Goal: Information Seeking & Learning: Check status

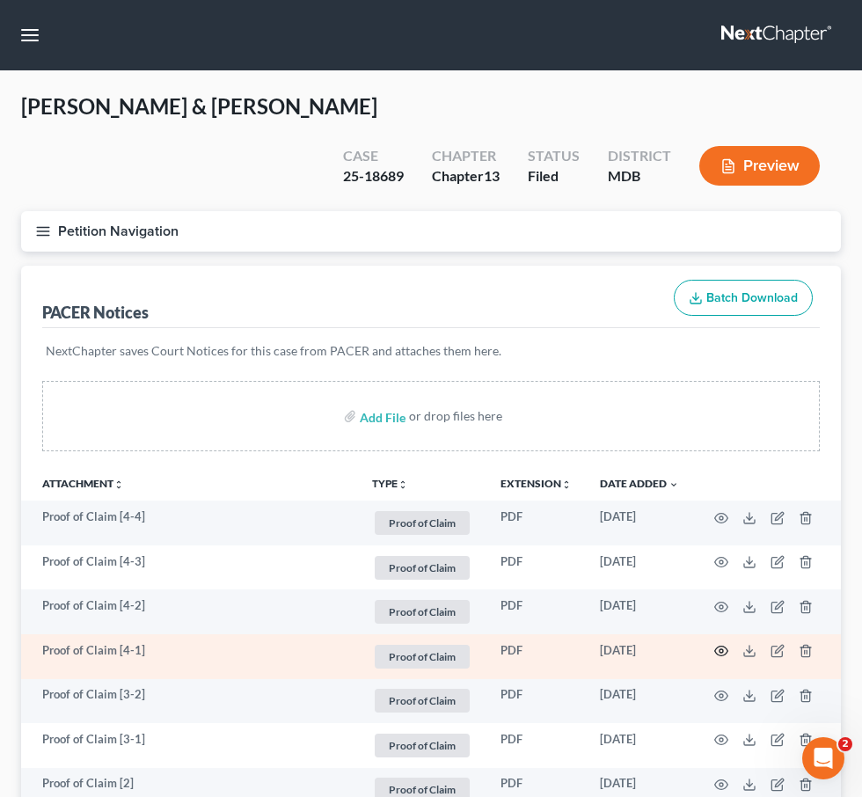
click at [721, 644] on icon "button" at bounding box center [721, 651] width 14 height 14
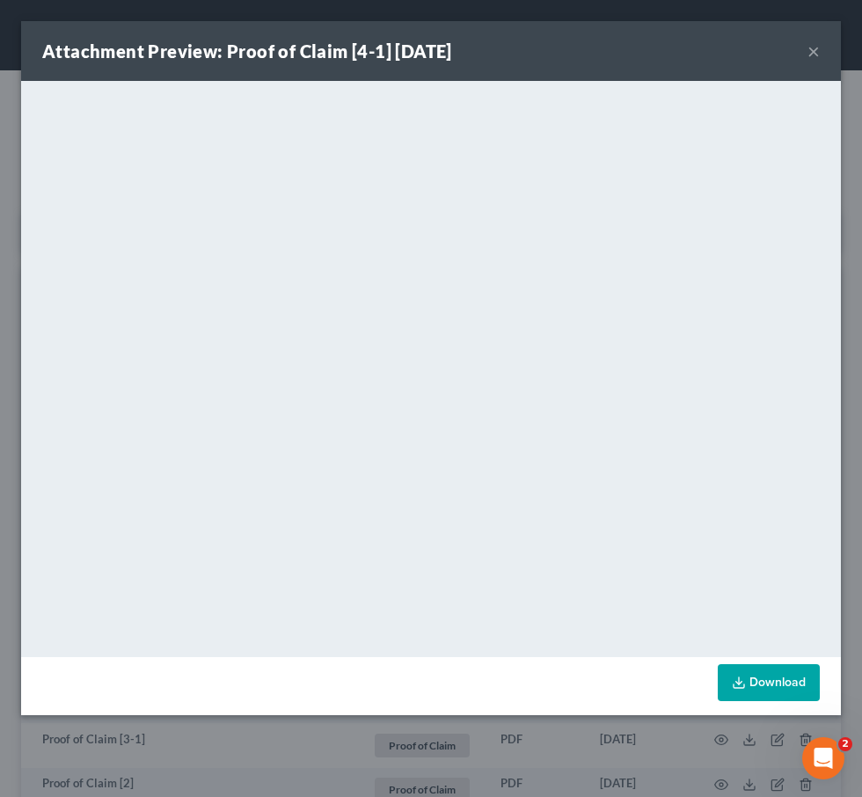
click at [807, 47] on div "Attachment Preview: Proof of Claim [4-1] 09/23/2025 ×" at bounding box center [431, 51] width 820 height 60
click at [809, 53] on button "×" at bounding box center [813, 50] width 12 height 21
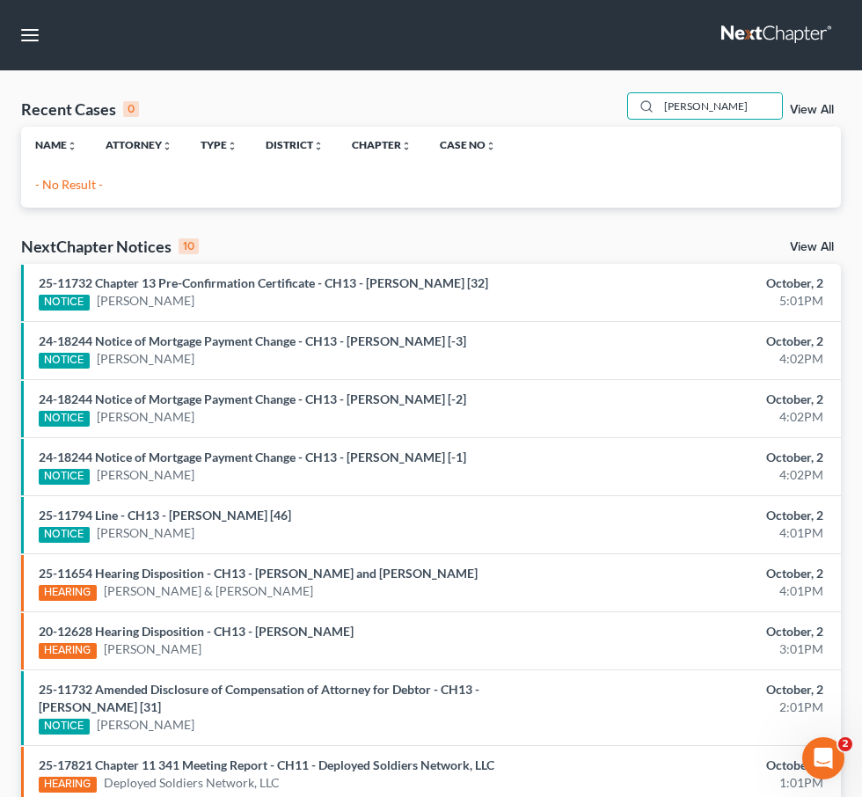
drag, startPoint x: 714, startPoint y: 107, endPoint x: 525, endPoint y: 94, distance: 189.6
click at [525, 94] on div "Recent Cases 0 henriett View All" at bounding box center [431, 109] width 820 height 34
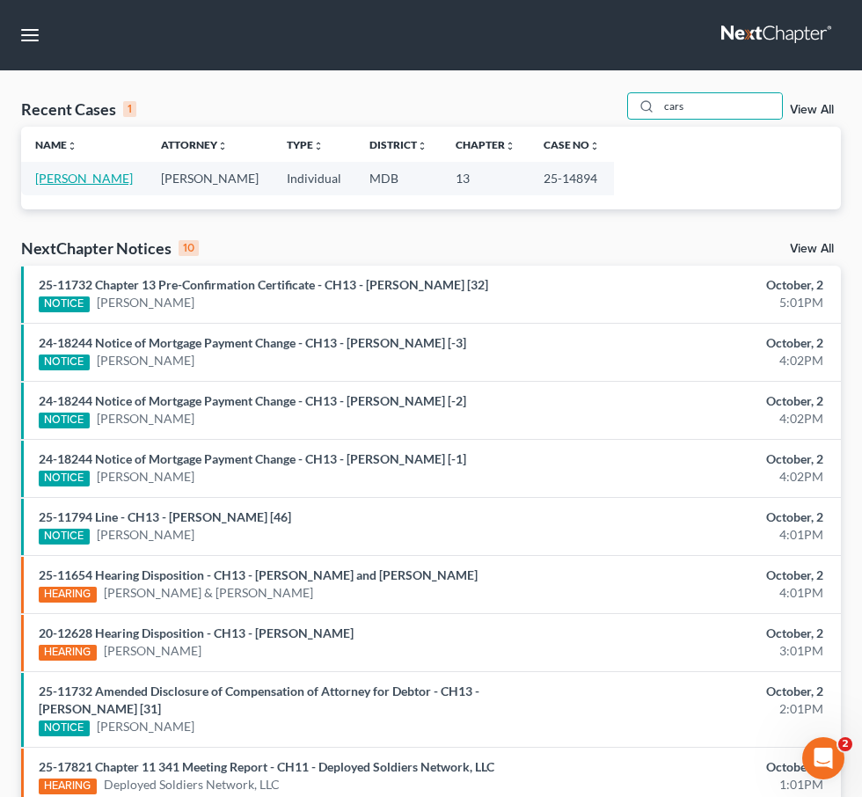
type input "cars"
click at [87, 172] on link "Carson, Marcia" at bounding box center [84, 178] width 98 height 15
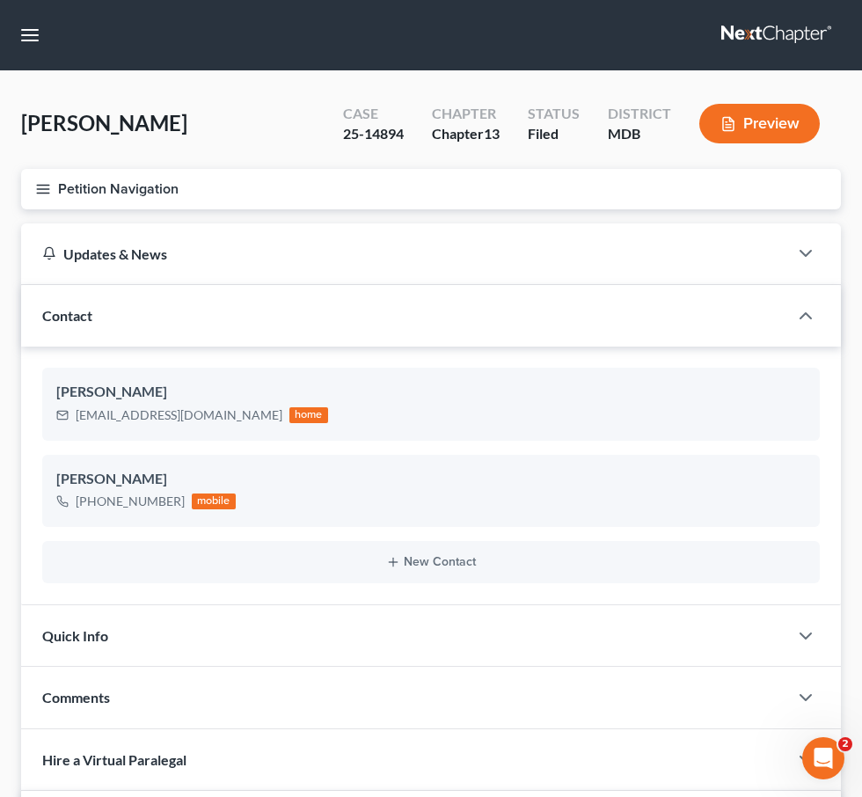
click at [40, 189] on line "button" at bounding box center [43, 189] width 12 height 0
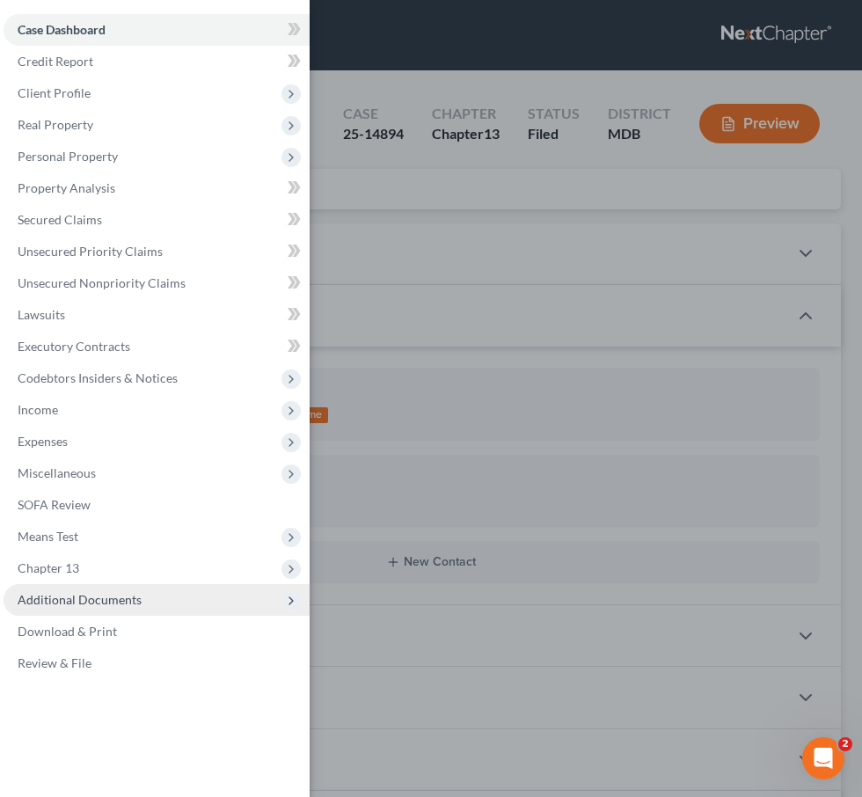
click at [128, 595] on span "Additional Documents" at bounding box center [80, 599] width 124 height 15
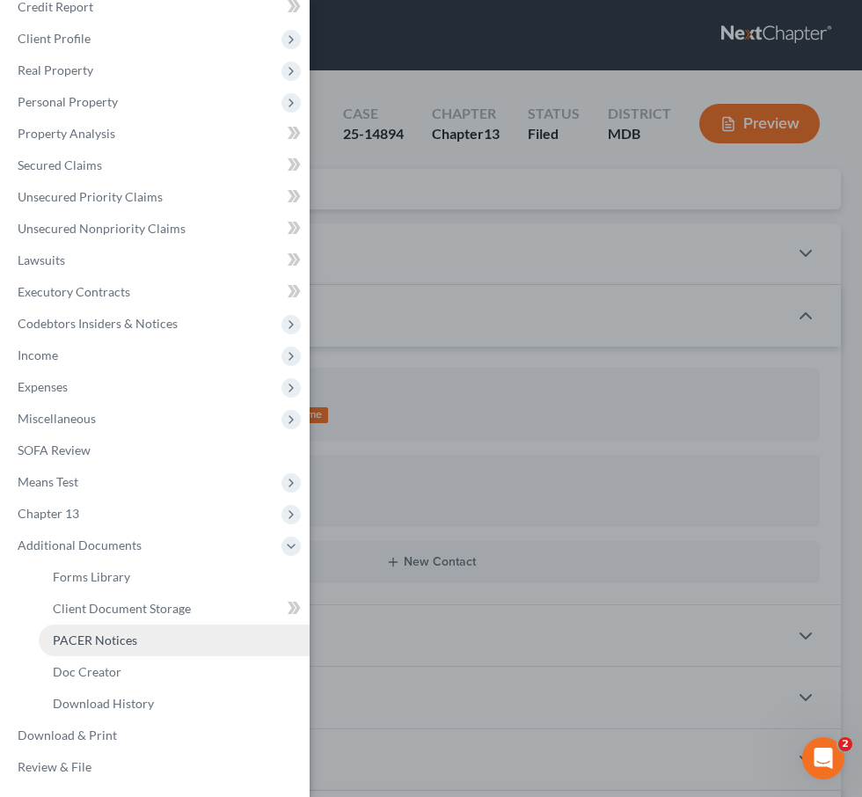
click at [120, 638] on span "PACER Notices" at bounding box center [95, 639] width 84 height 15
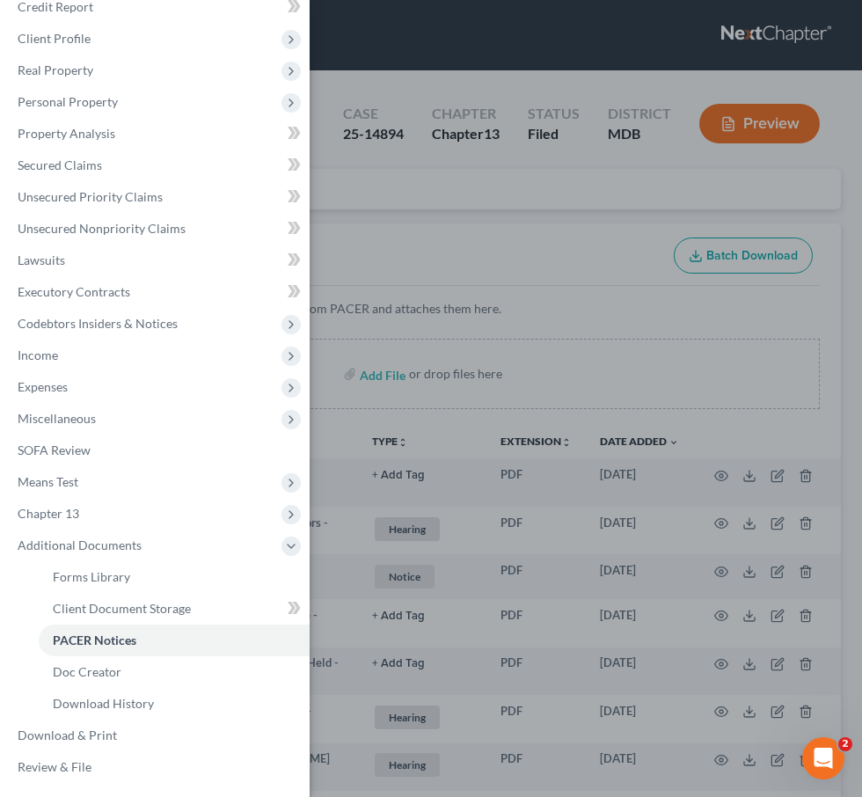
click at [428, 223] on div "Case Dashboard Payments Invoices Payments Payments Credit Report Client Profile" at bounding box center [431, 398] width 862 height 797
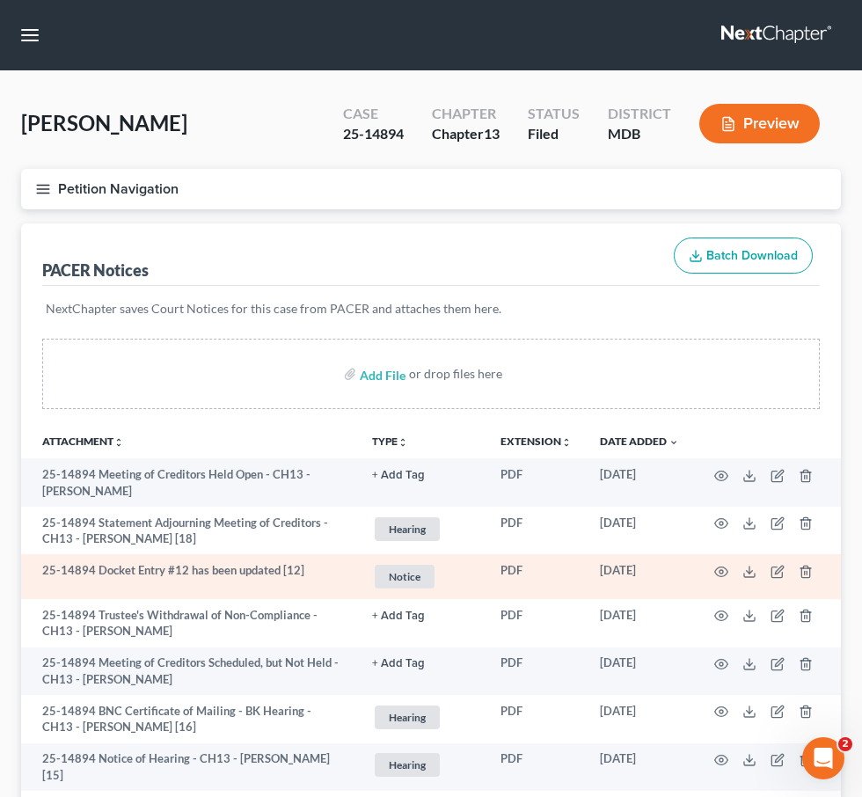
scroll to position [1343, 0]
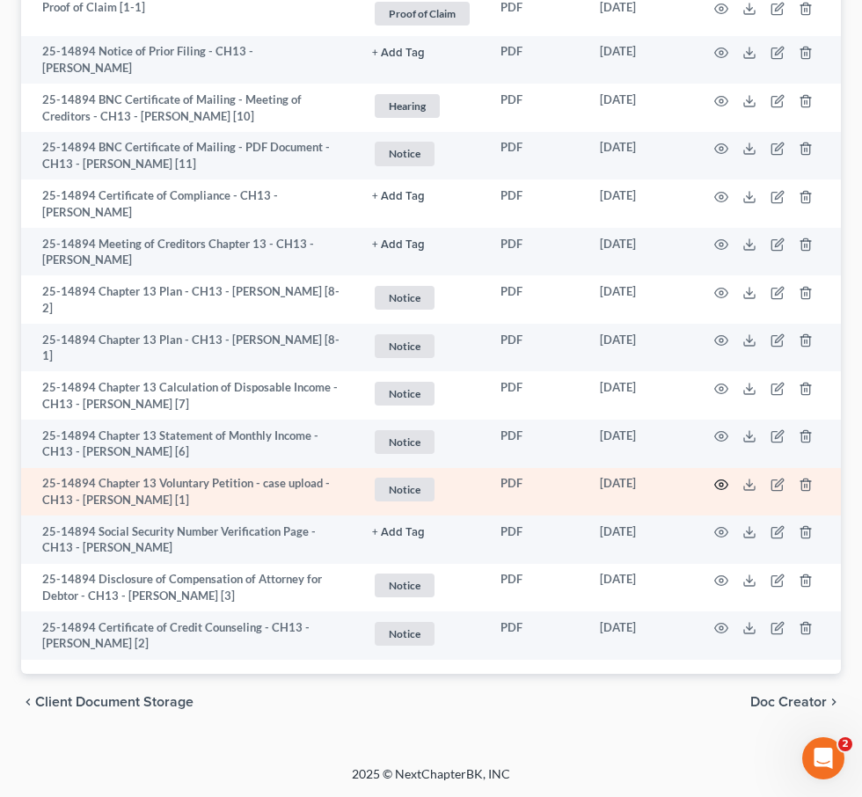
click at [720, 485] on icon "button" at bounding box center [721, 485] width 14 height 14
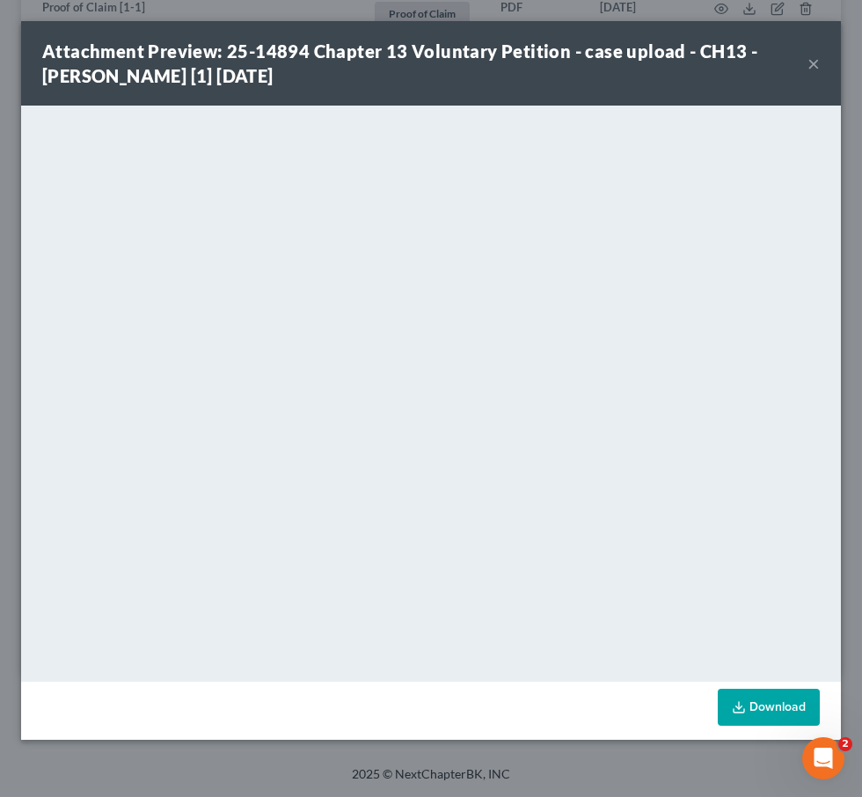
click at [814, 62] on button "×" at bounding box center [813, 63] width 12 height 21
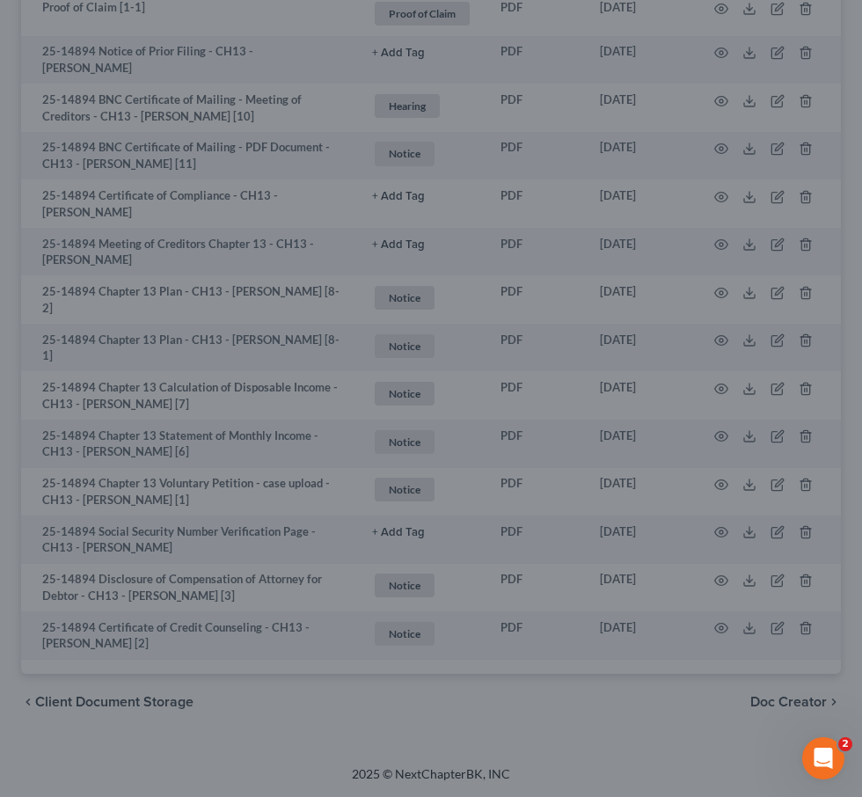
click at [814, 62] on div at bounding box center [431, 398] width 862 height 797
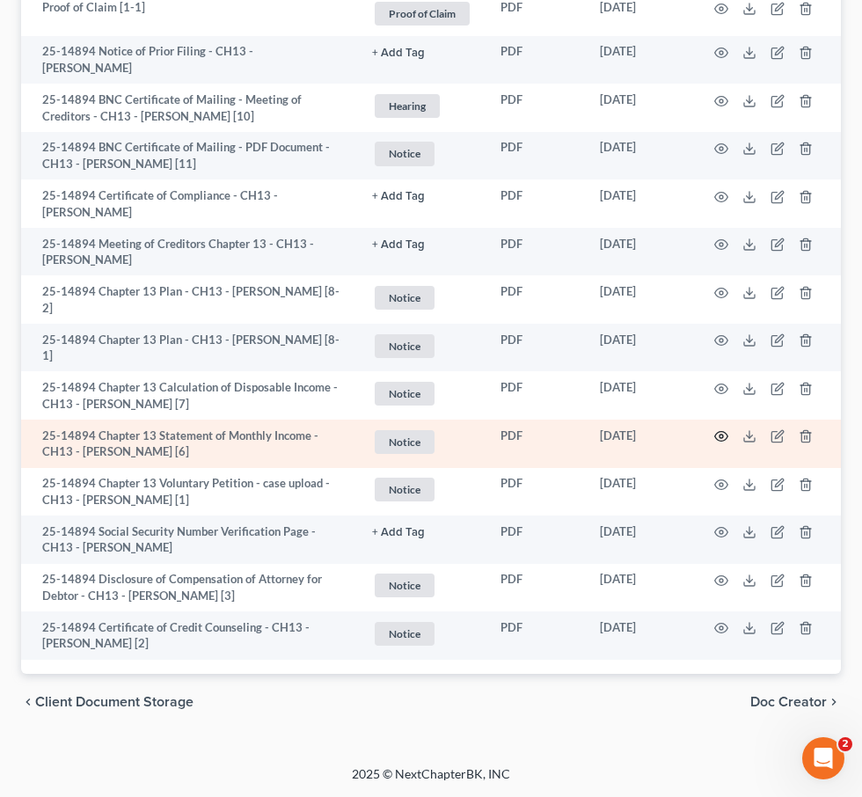
click at [720, 434] on icon "button" at bounding box center [721, 436] width 14 height 14
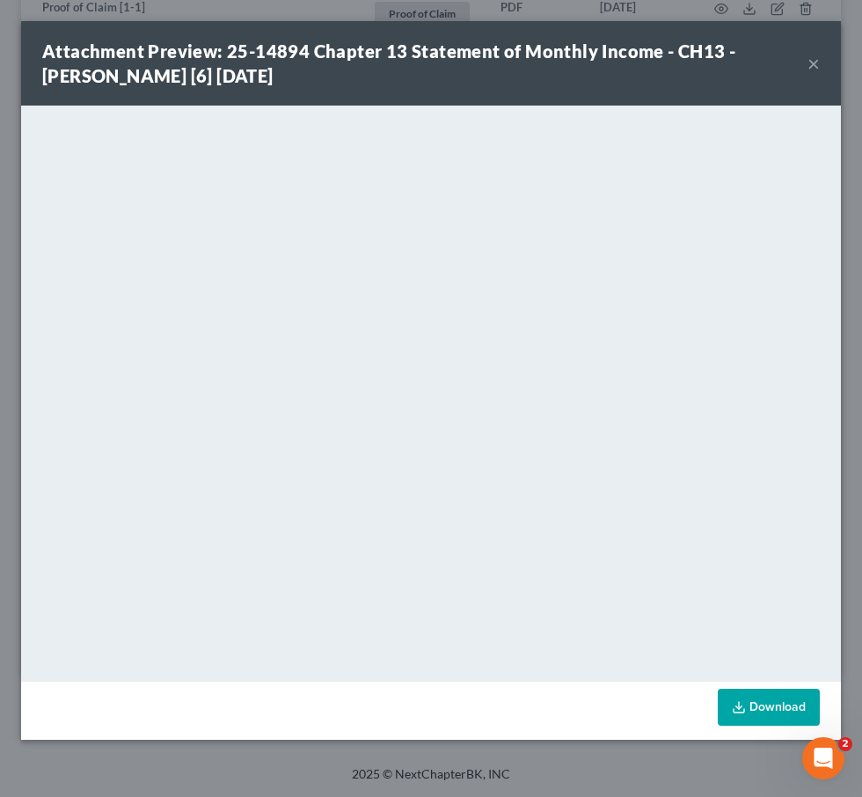
click at [819, 63] on button "×" at bounding box center [813, 63] width 12 height 21
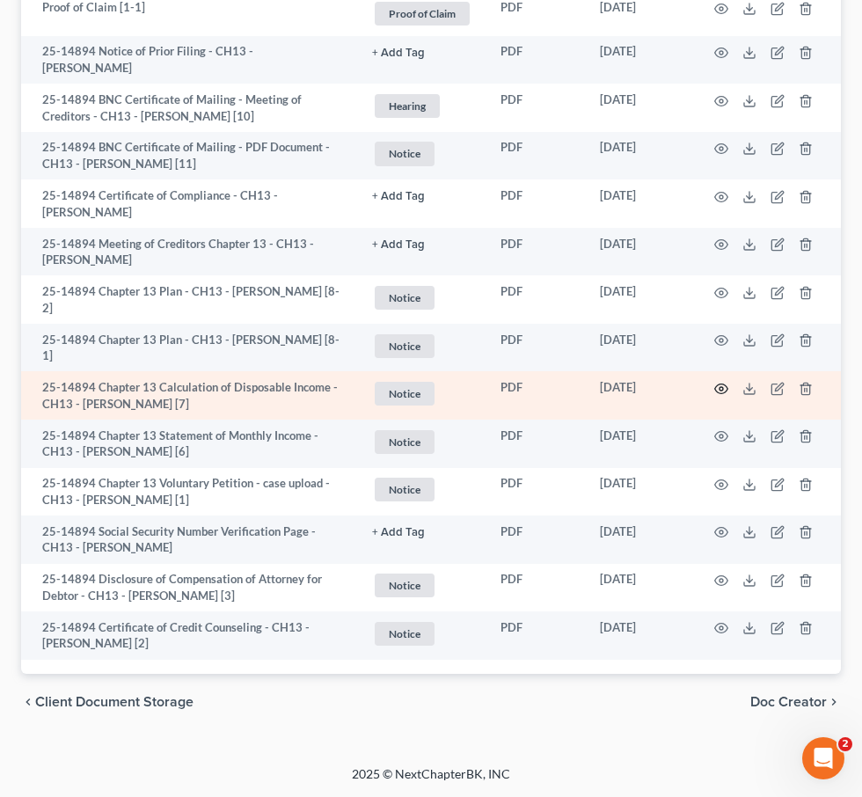
click at [719, 384] on icon "button" at bounding box center [721, 388] width 13 height 10
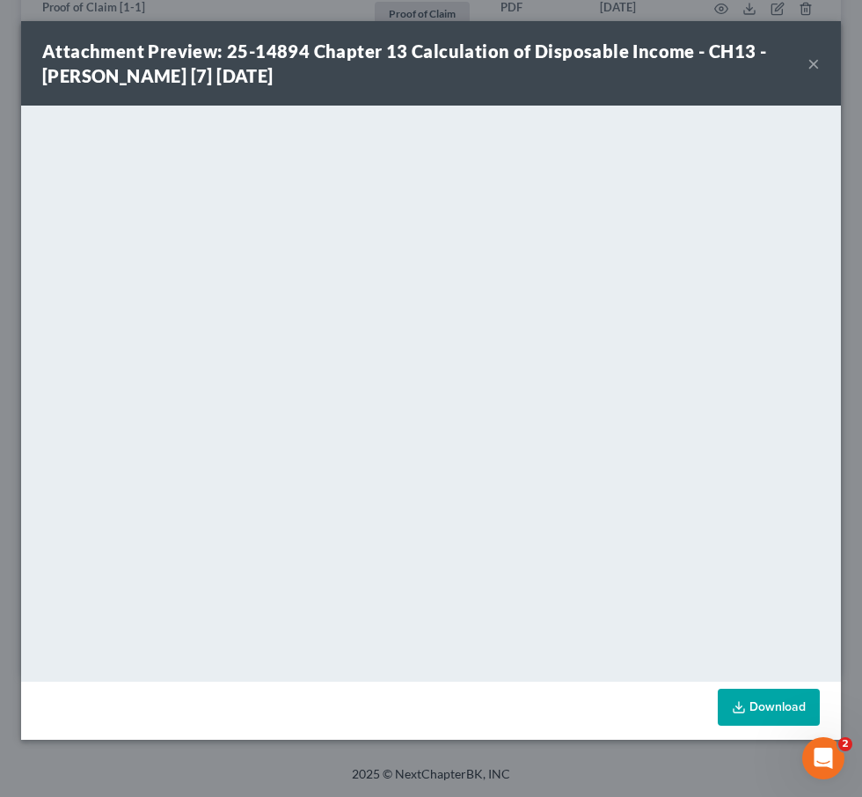
click at [807, 65] on div "Attachment Preview: 25-14894 Chapter 13 Calculation of Disposable Income - CH13…" at bounding box center [424, 63] width 765 height 49
click at [810, 65] on button "×" at bounding box center [813, 63] width 12 height 21
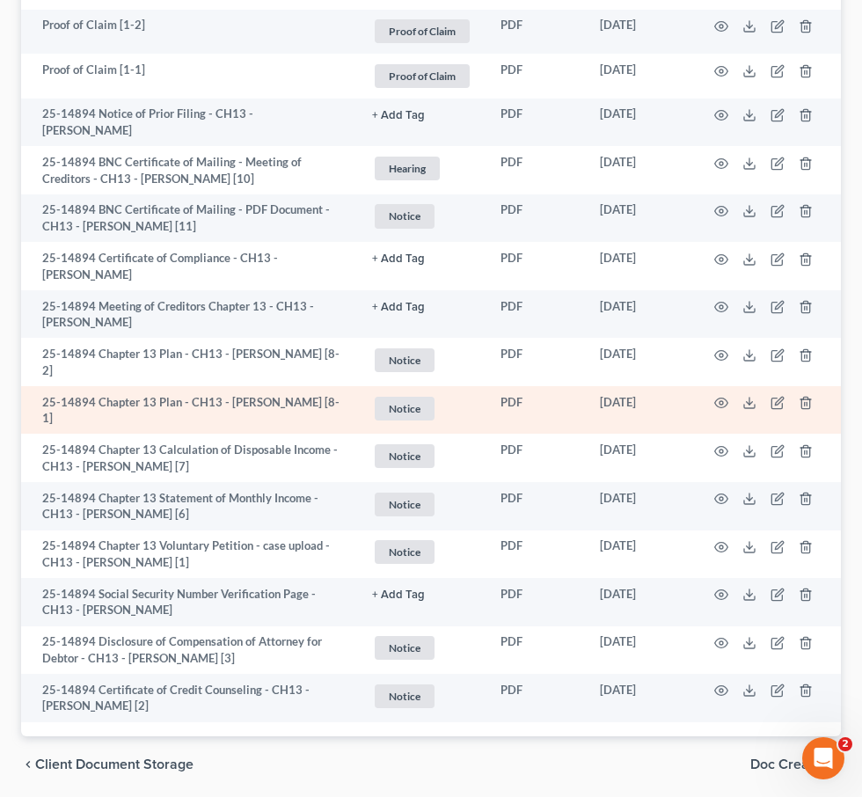
scroll to position [1279, 0]
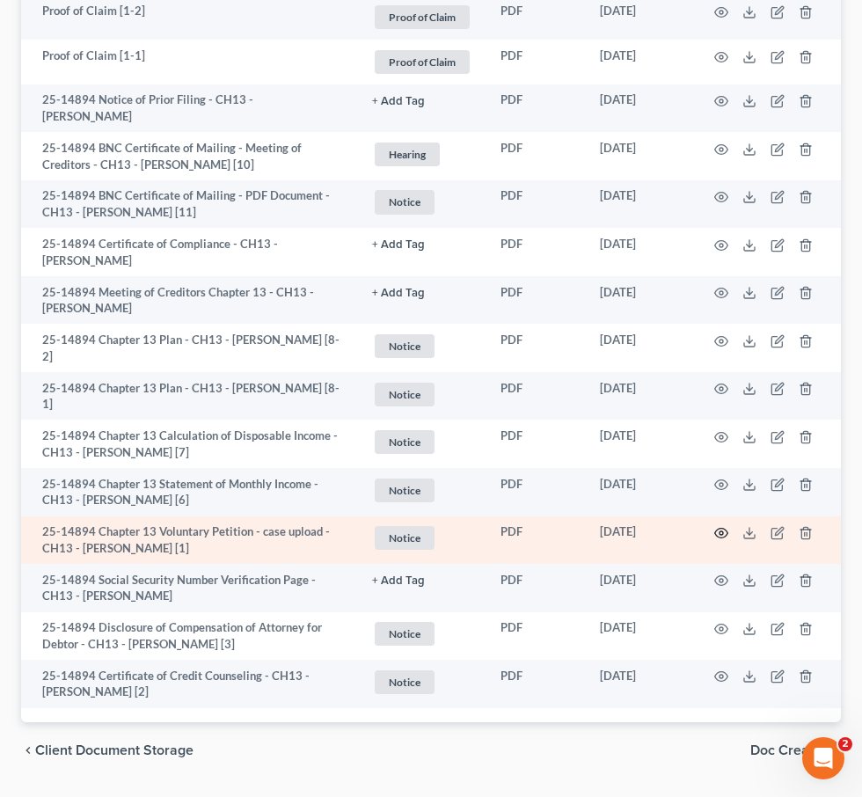
click at [719, 535] on circle "button" at bounding box center [721, 533] width 4 height 4
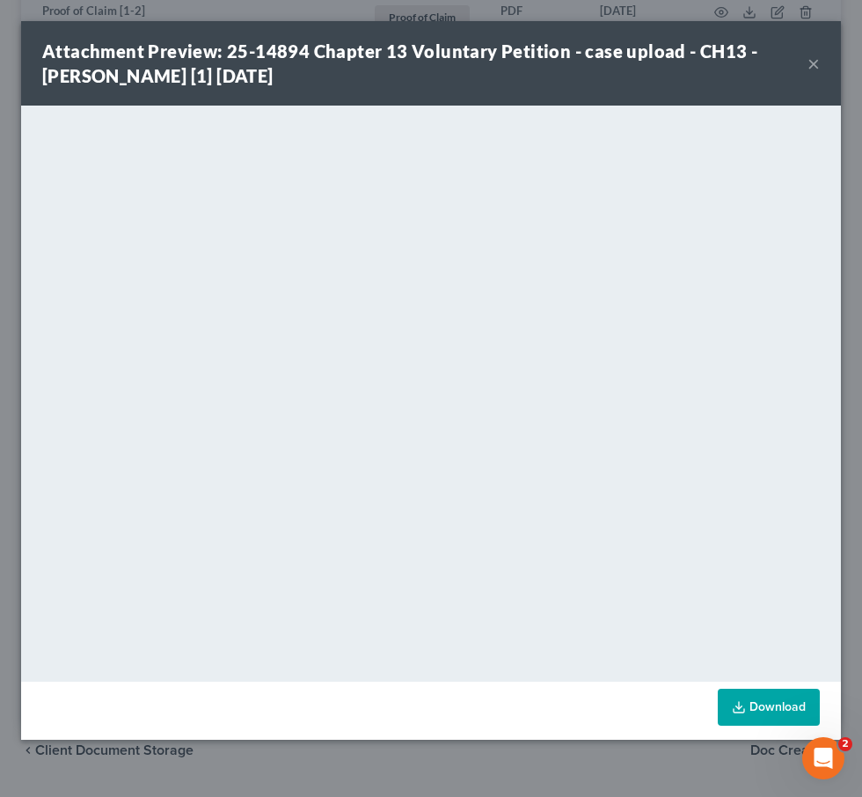
click at [814, 68] on button "×" at bounding box center [813, 63] width 12 height 21
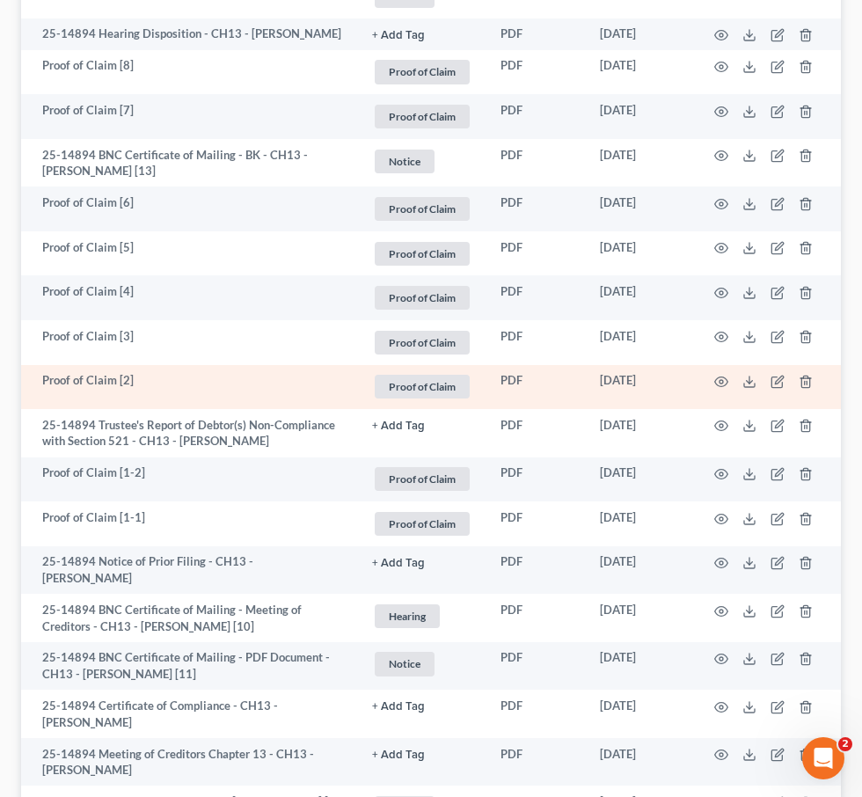
scroll to position [1236, 0]
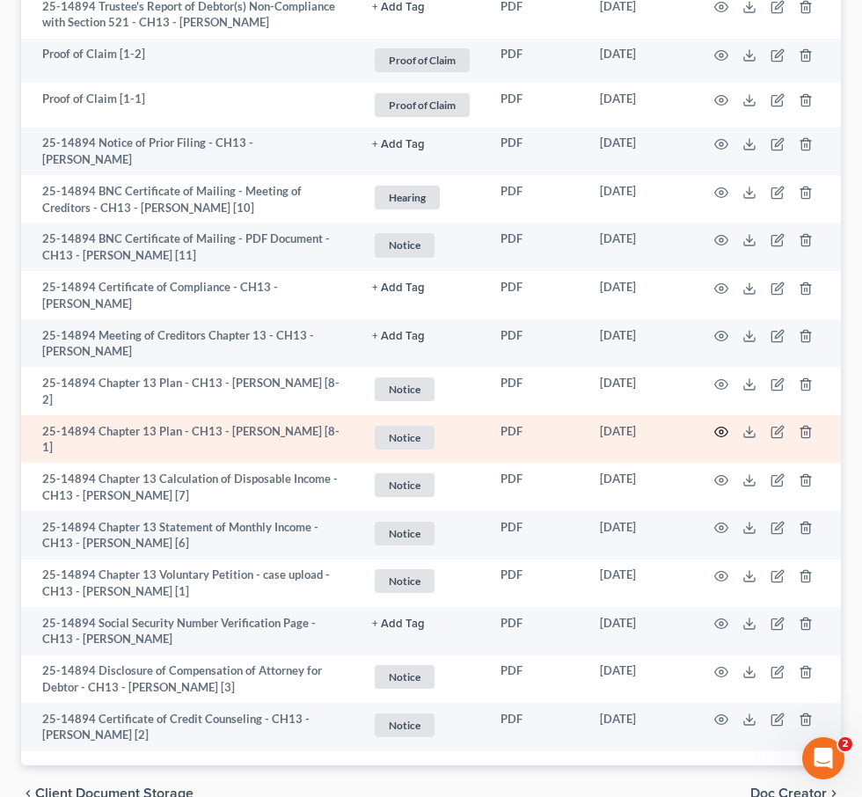
click at [722, 439] on icon "button" at bounding box center [721, 432] width 14 height 14
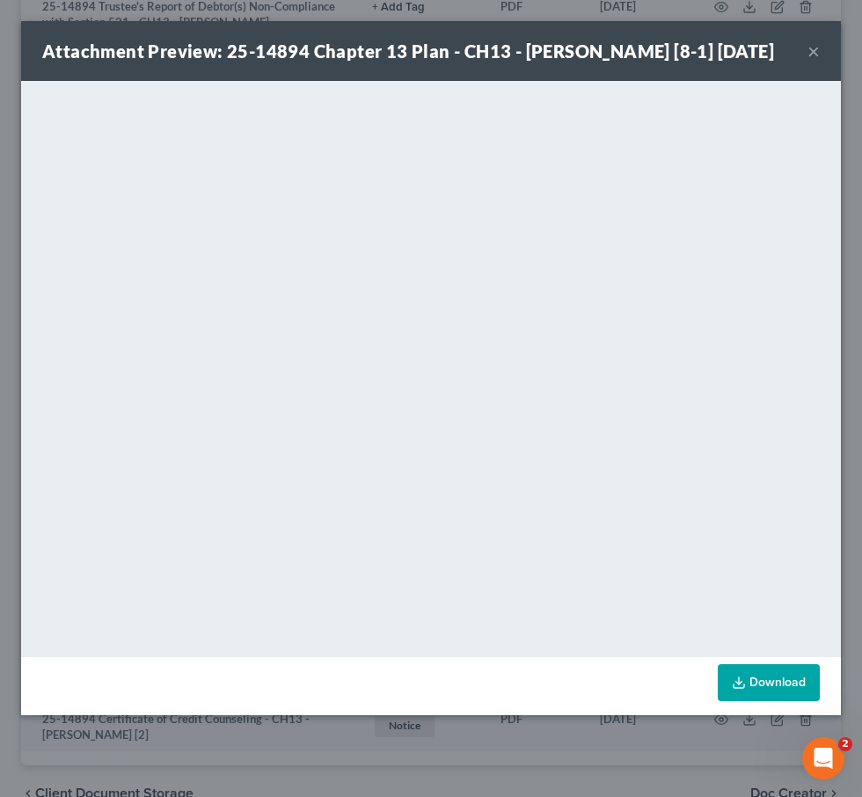
click at [811, 61] on button "×" at bounding box center [813, 50] width 12 height 21
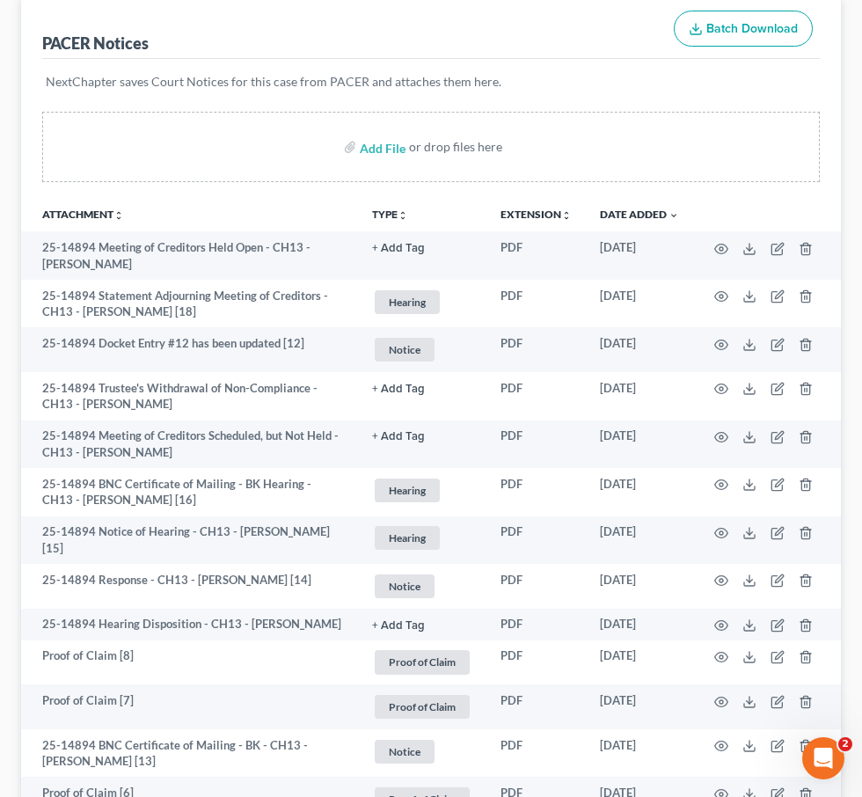
scroll to position [223, 0]
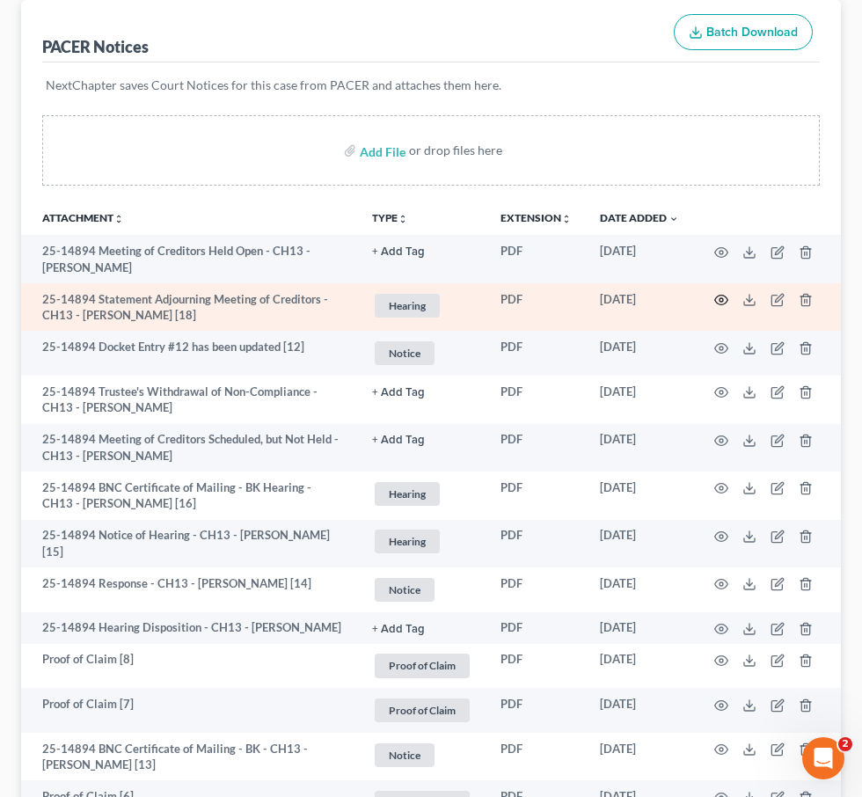
click at [717, 298] on icon "button" at bounding box center [721, 300] width 14 height 14
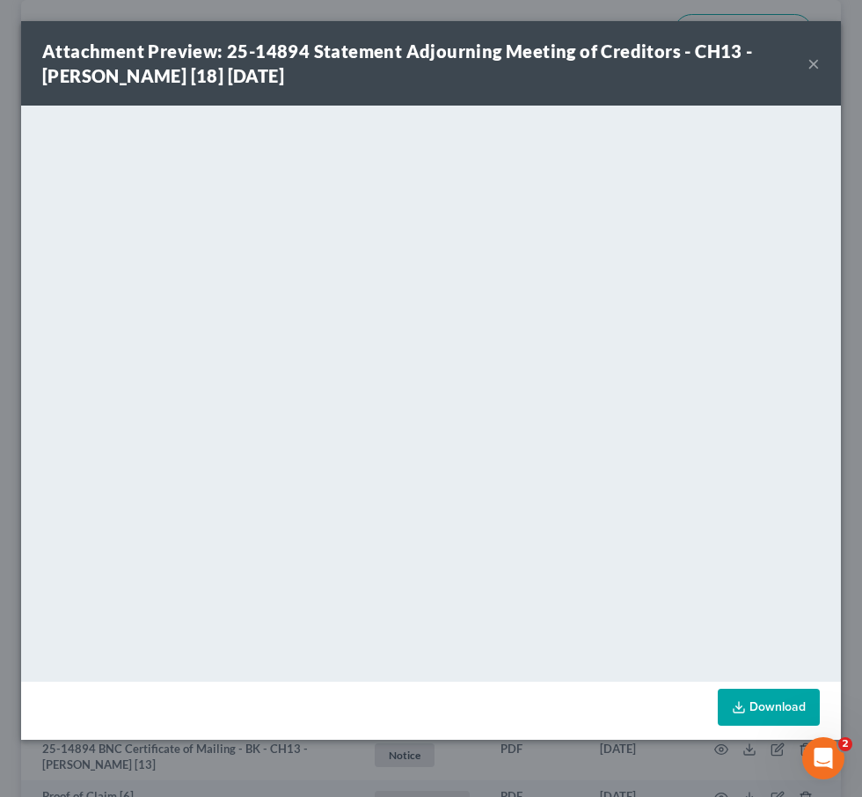
click at [814, 62] on button "×" at bounding box center [813, 63] width 12 height 21
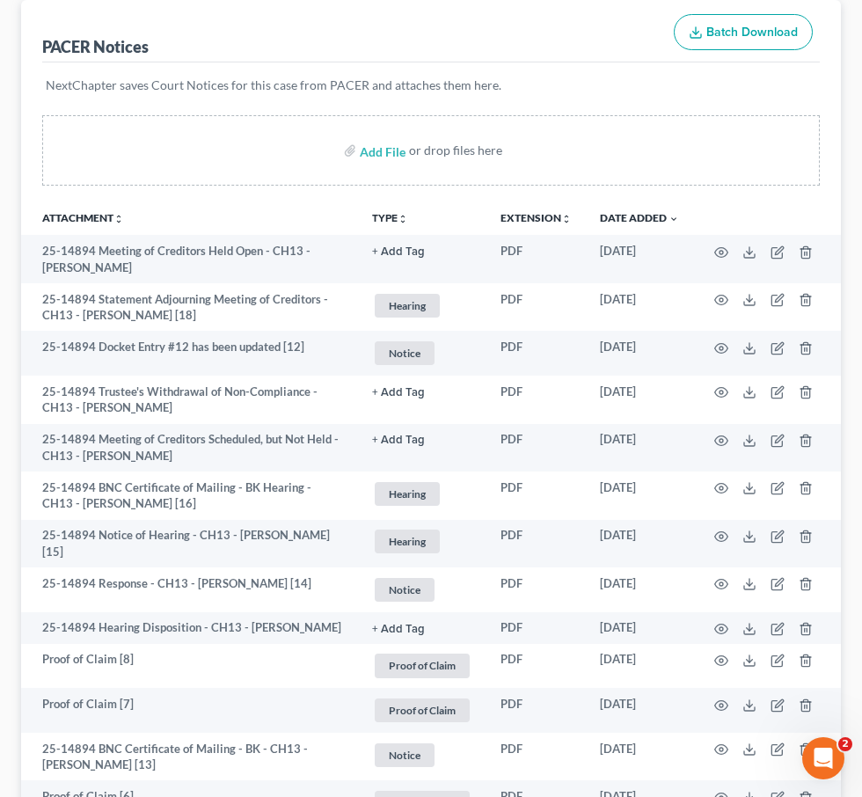
scroll to position [0, 0]
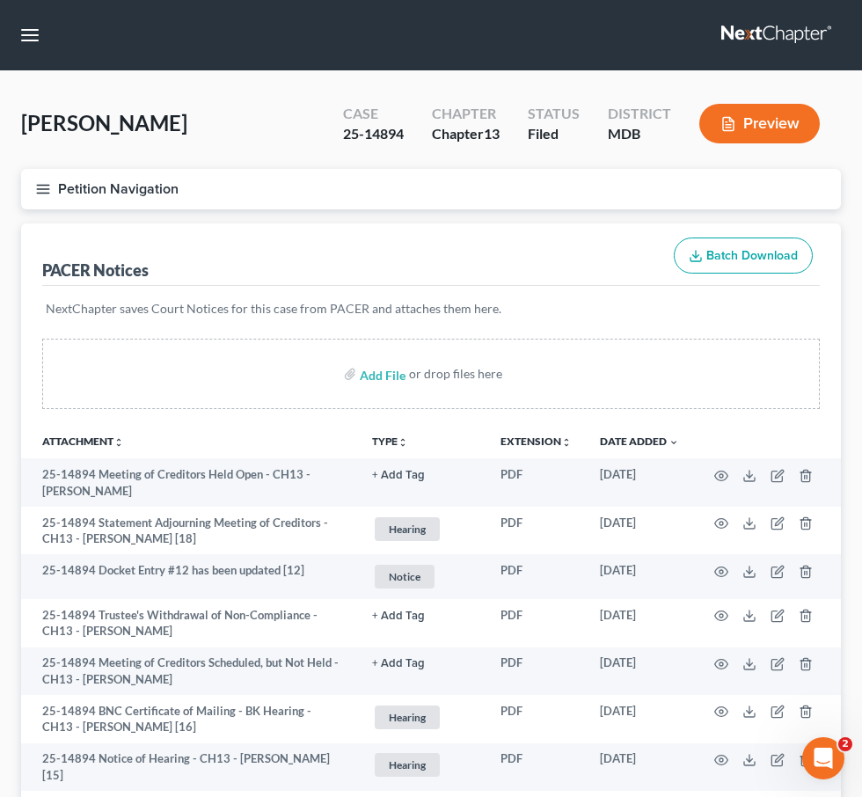
click at [749, 29] on link at bounding box center [777, 35] width 113 height 32
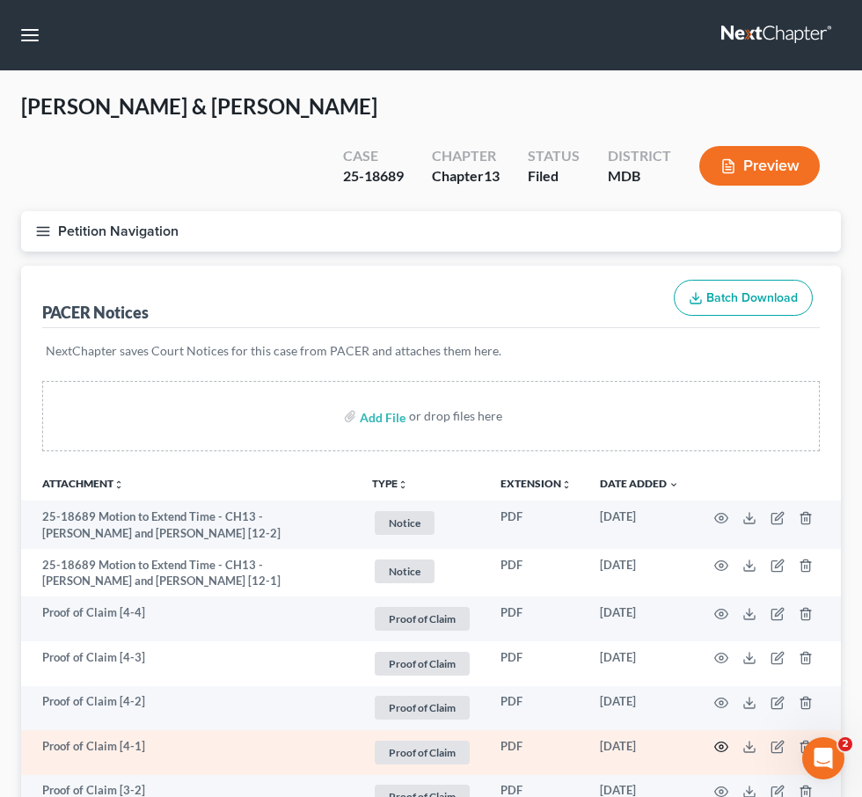
click at [722, 745] on circle "button" at bounding box center [721, 747] width 4 height 4
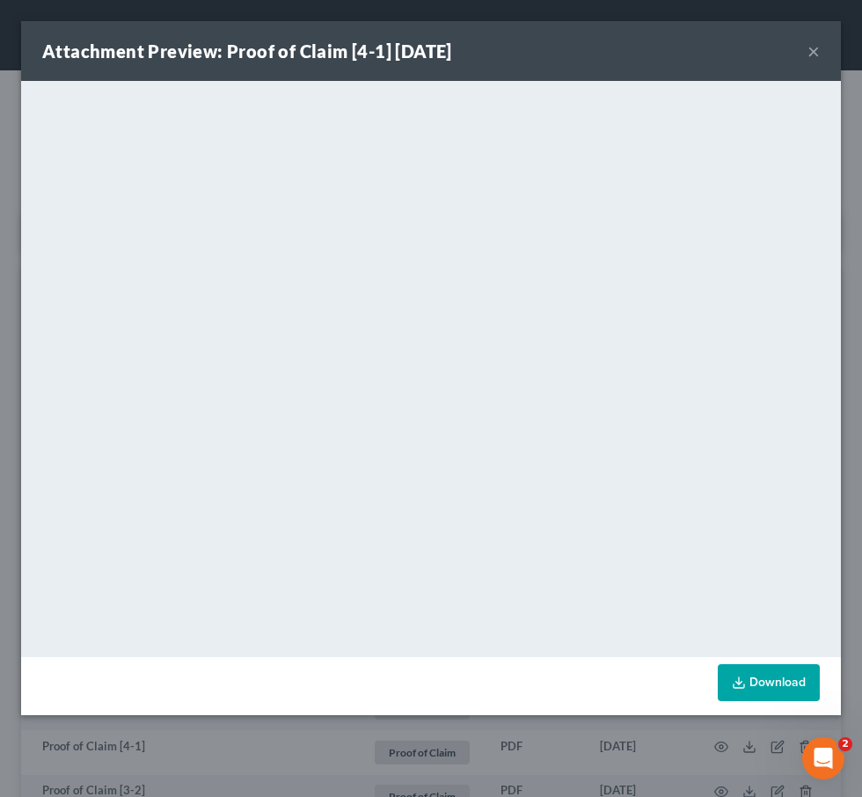
click at [815, 54] on button "×" at bounding box center [813, 50] width 12 height 21
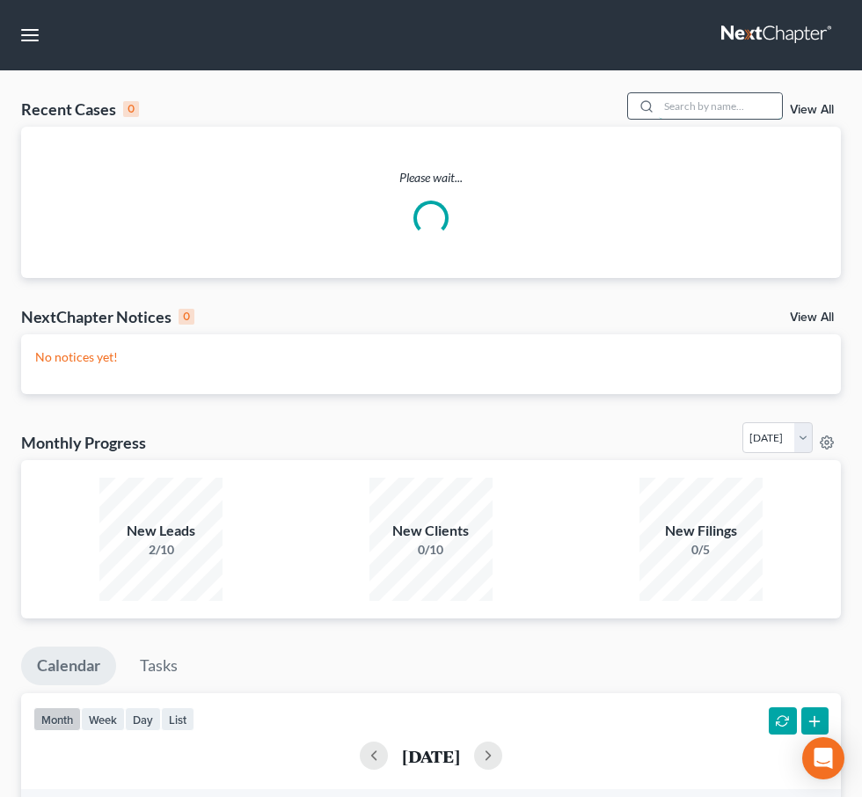
click at [696, 112] on input "search" at bounding box center [720, 106] width 123 height 26
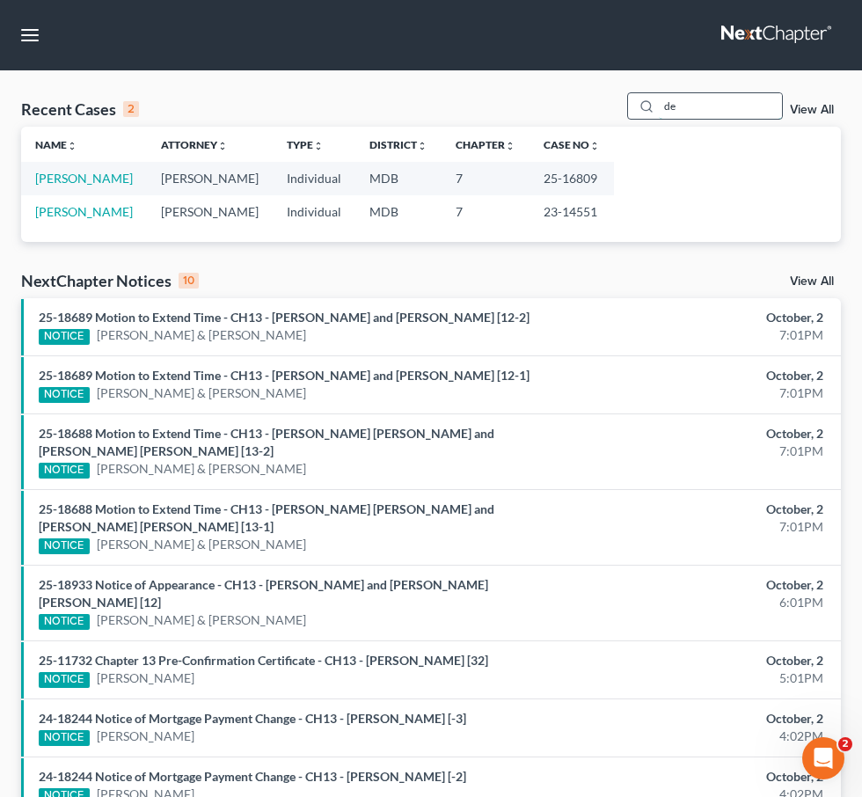
type input "d"
type input "s"
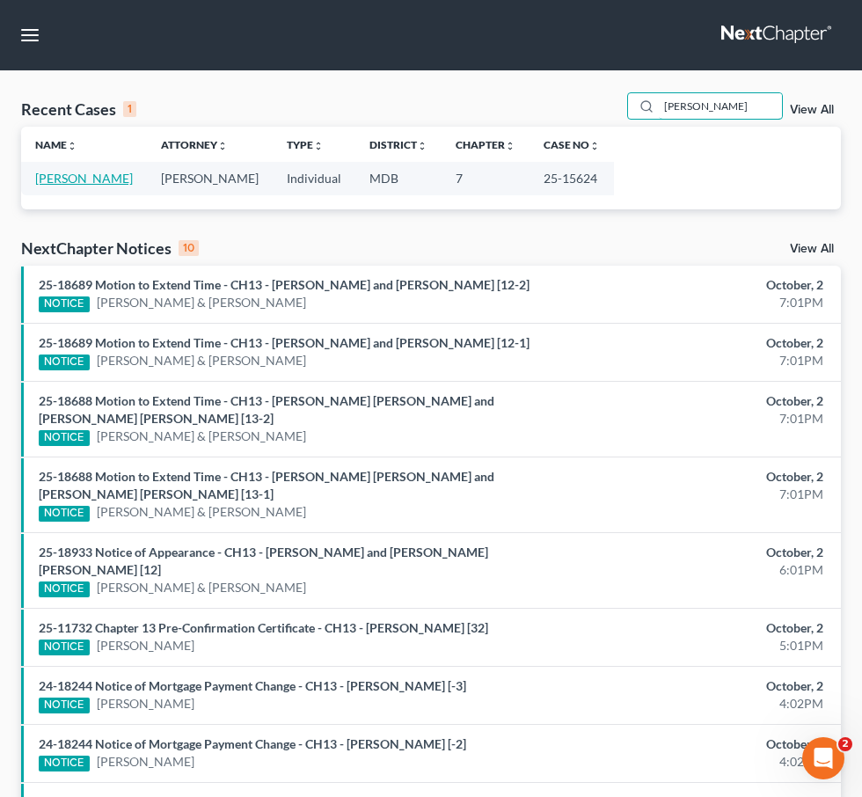
type input "whyte"
click at [72, 172] on link "Whyte, Shelly" at bounding box center [84, 178] width 98 height 15
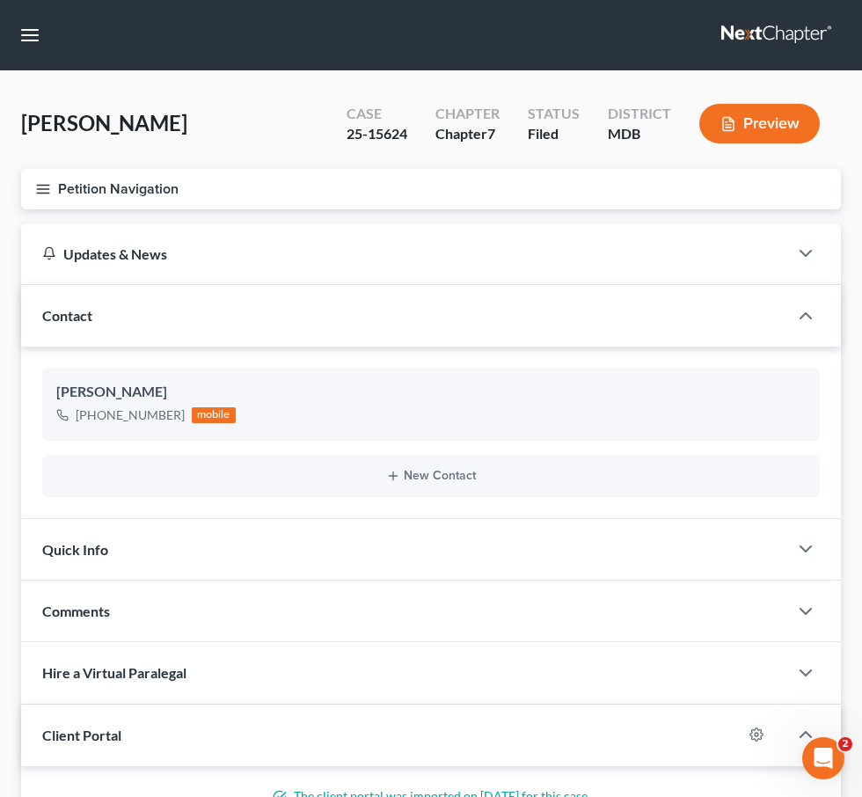
click at [48, 197] on button "Petition Navigation" at bounding box center [431, 189] width 820 height 40
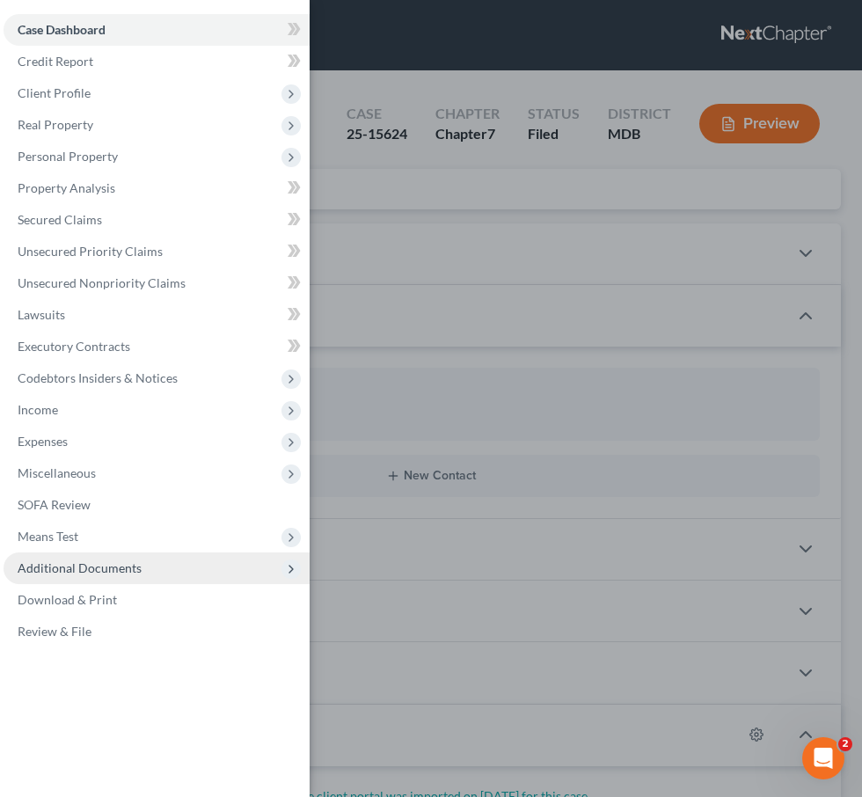
click at [106, 567] on span "Additional Documents" at bounding box center [80, 567] width 124 height 15
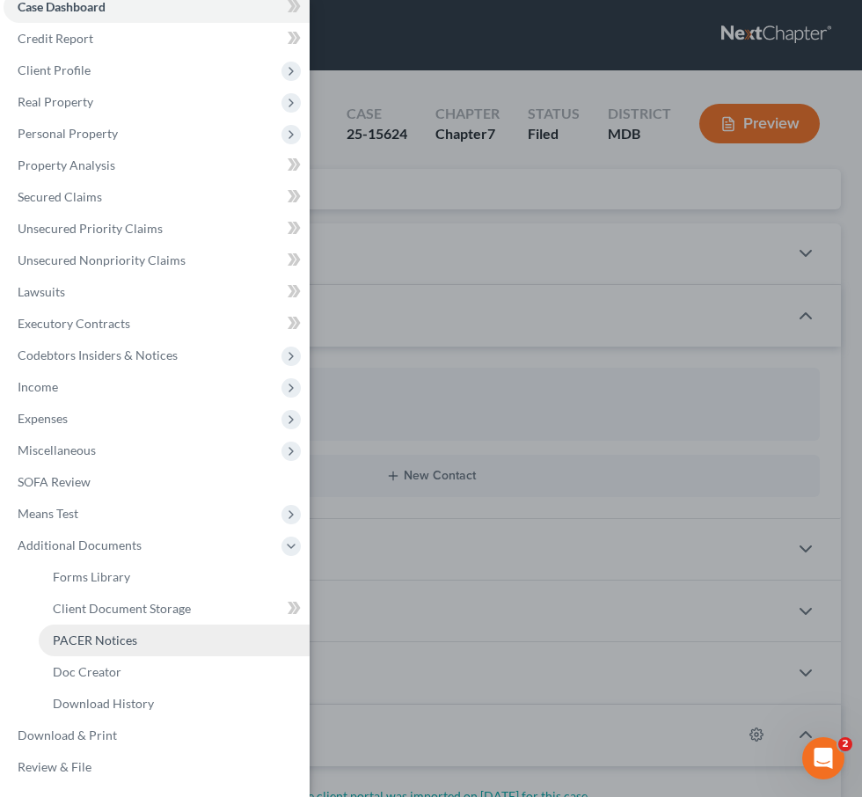
click at [103, 643] on span "PACER Notices" at bounding box center [95, 639] width 84 height 15
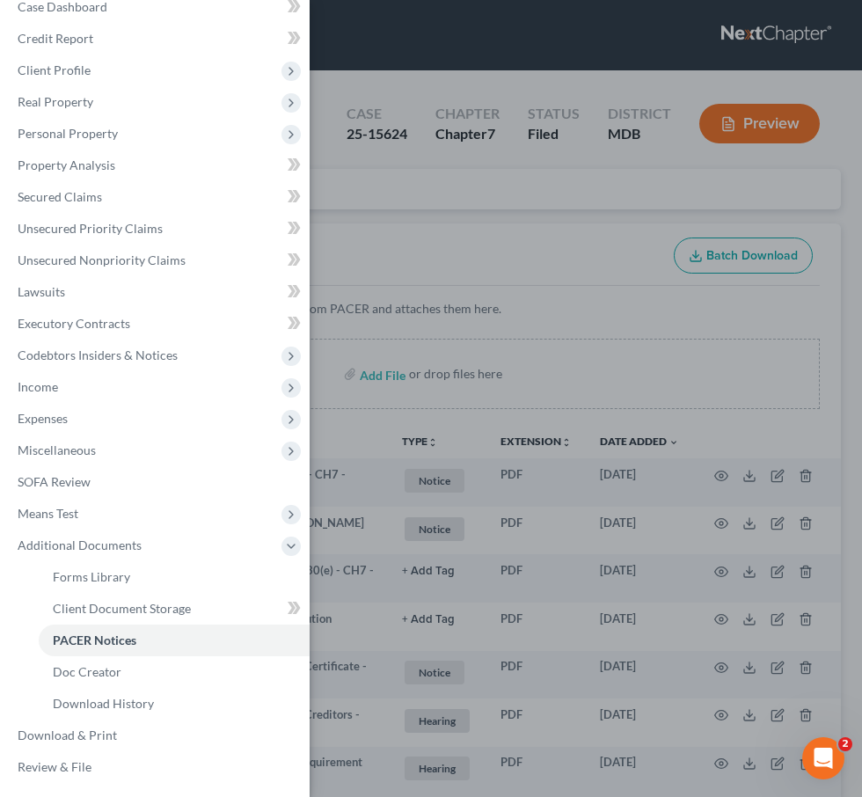
click at [340, 327] on div "Case Dashboard Payments Invoices Payments Payments Credit Report Client Profile" at bounding box center [431, 398] width 862 height 797
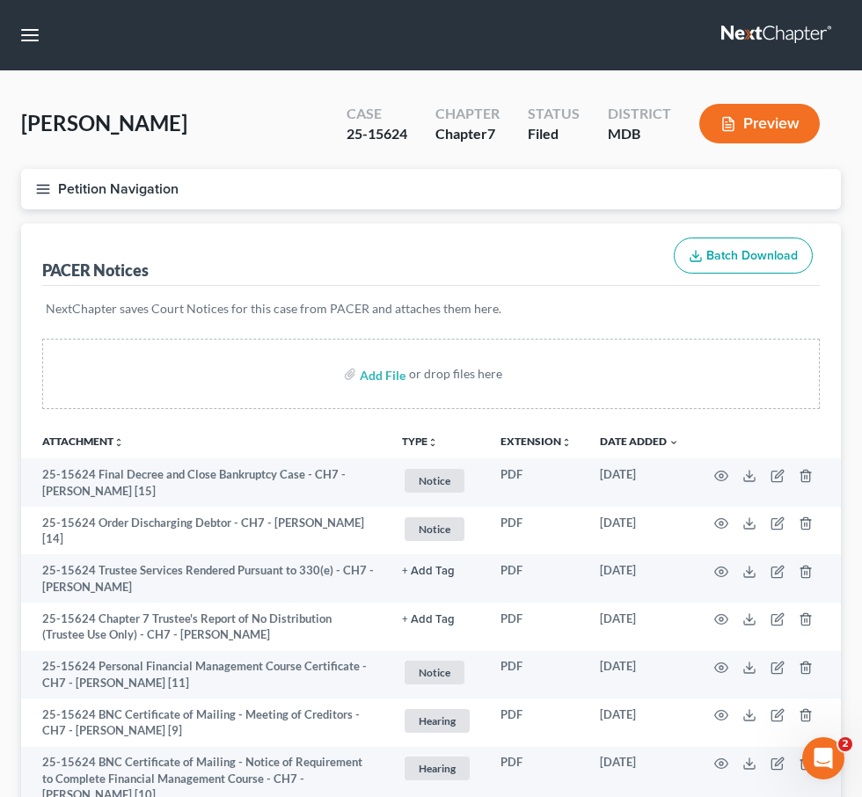
scroll to position [530, 0]
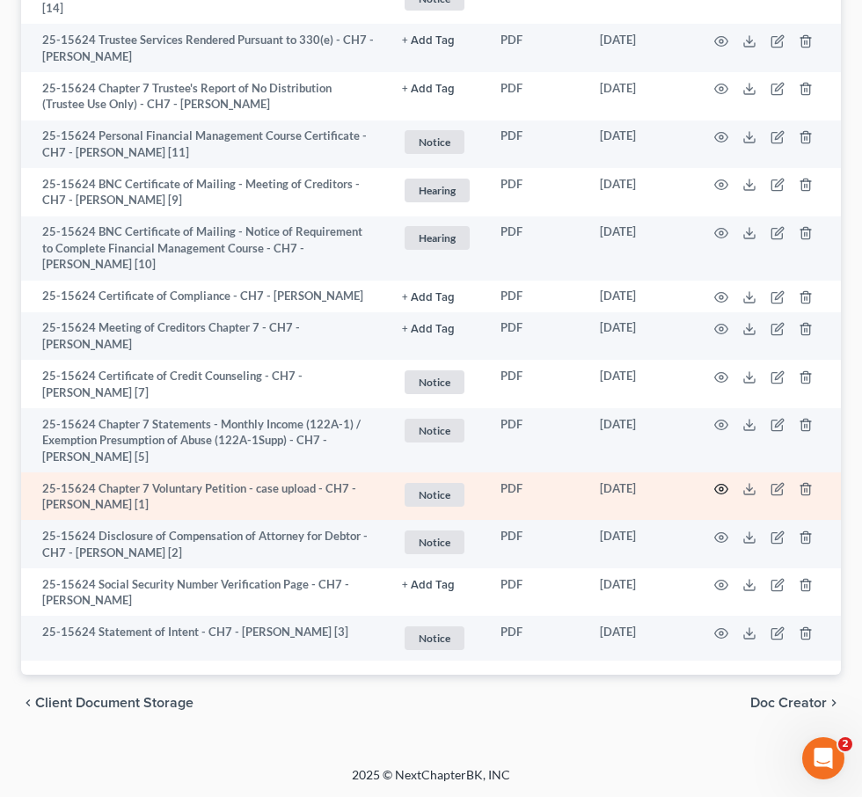
click at [720, 484] on icon "button" at bounding box center [721, 489] width 14 height 14
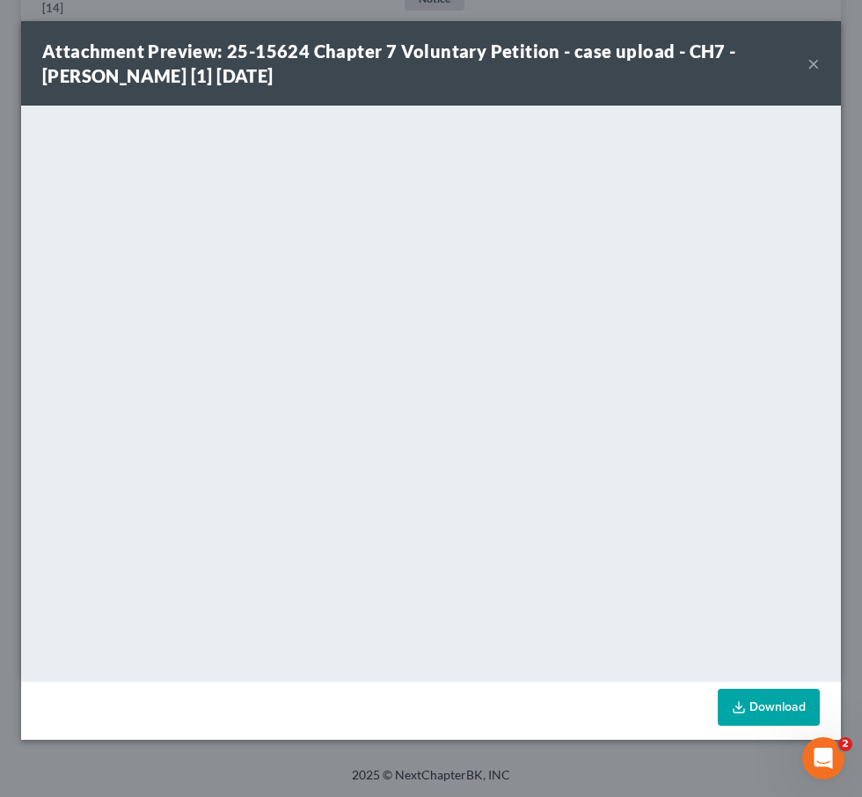
click at [817, 64] on button "×" at bounding box center [813, 63] width 12 height 21
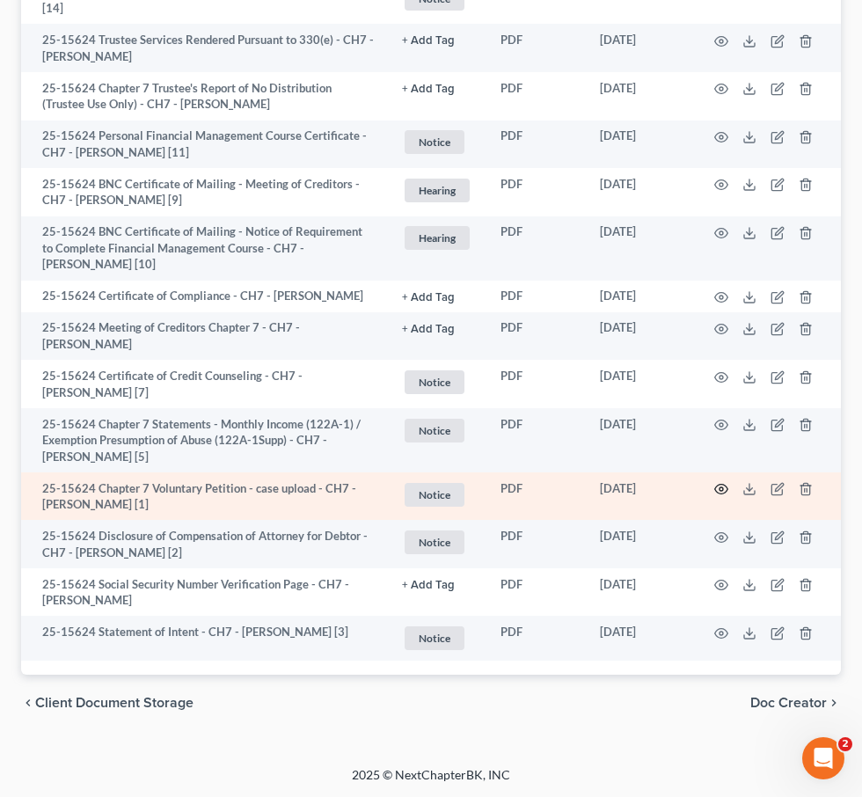
click at [727, 482] on icon "button" at bounding box center [721, 489] width 14 height 14
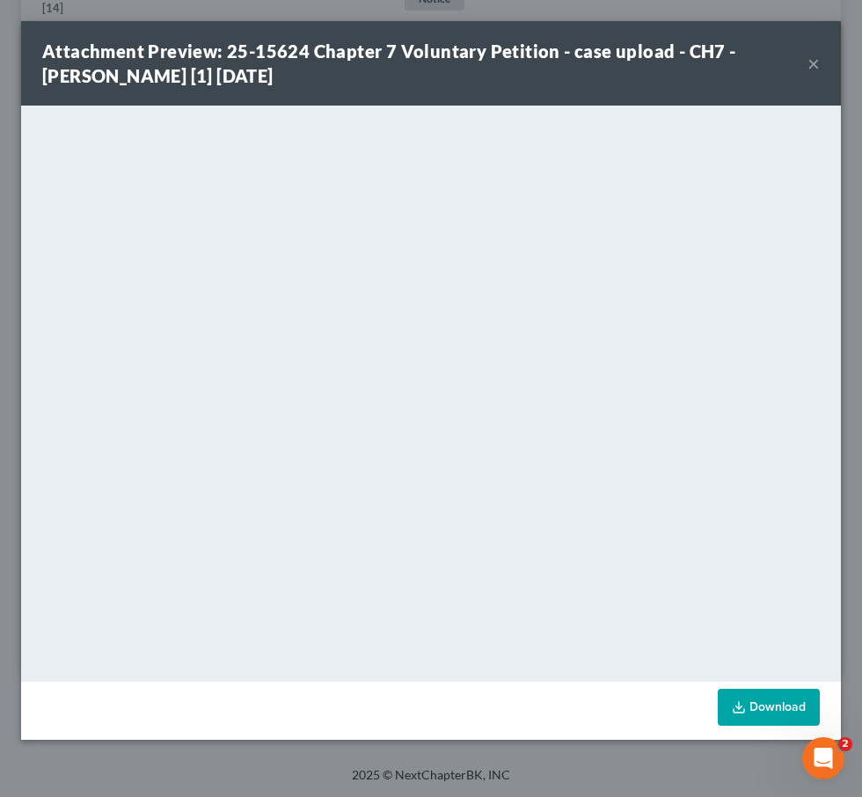
click at [551, 21] on div "Attachment Preview: 25-15624 Chapter 7 Voluntary Petition - case upload - CH7 -…" at bounding box center [431, 63] width 820 height 84
